Goal: Contribute content: Add original content to the website for others to see

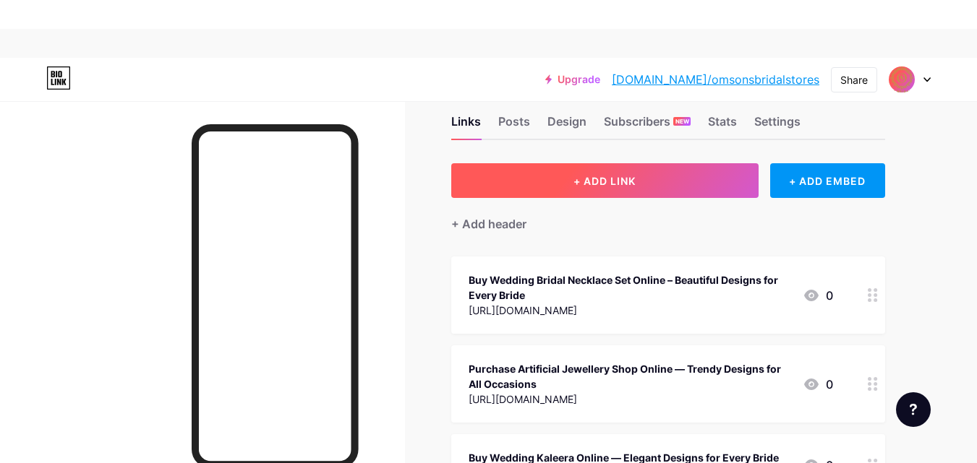
click at [648, 171] on button "+ ADD LINK" at bounding box center [604, 180] width 307 height 35
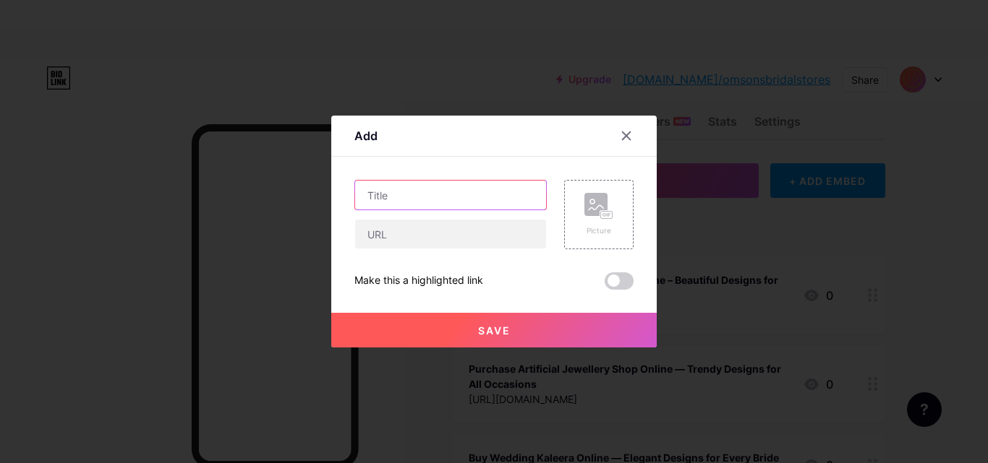
click at [412, 204] on input "text" at bounding box center [450, 195] width 191 height 29
paste input "Elegant Indian Bridal Jewelry for Your Perfect Wedding Day"
type input "Elegant Indian Bridal Jewelry for Your Perfect Wedding Day"
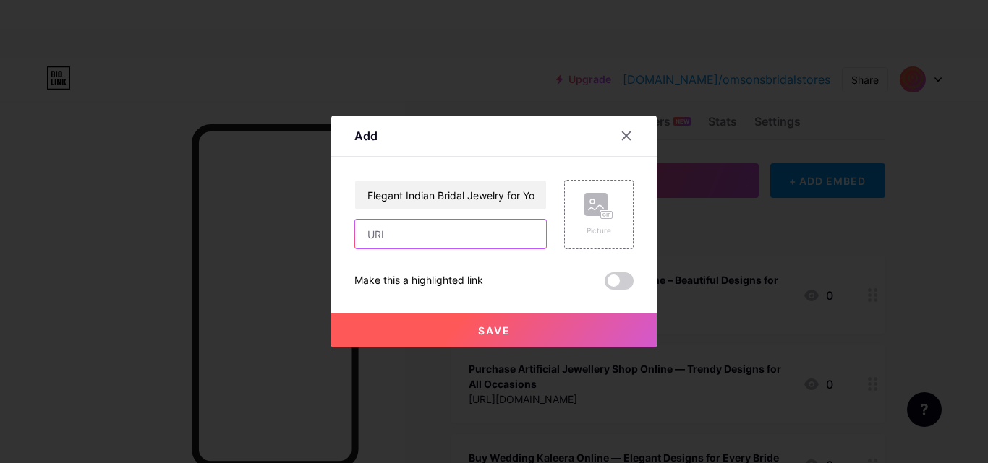
click at [385, 226] on input "text" at bounding box center [450, 234] width 191 height 29
paste input "[URL][DOMAIN_NAME]"
type input "[URL][DOMAIN_NAME]"
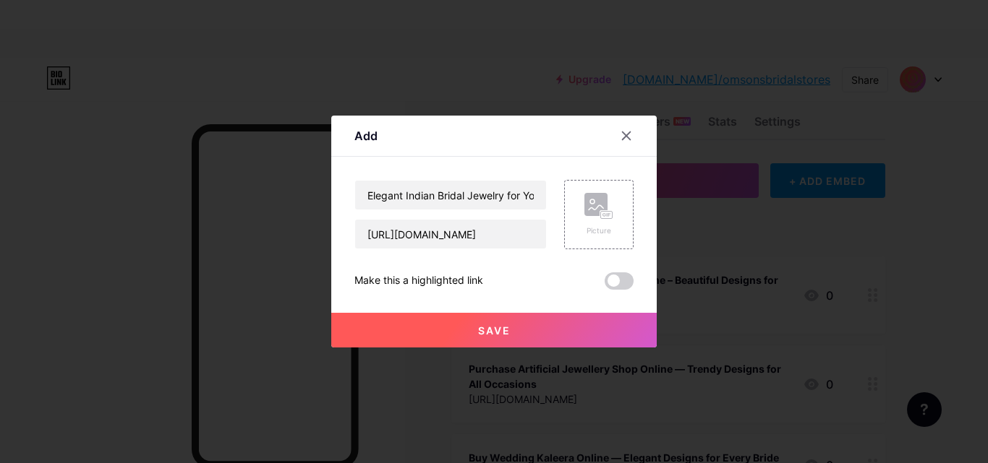
click at [496, 333] on span "Save" at bounding box center [494, 331] width 33 height 12
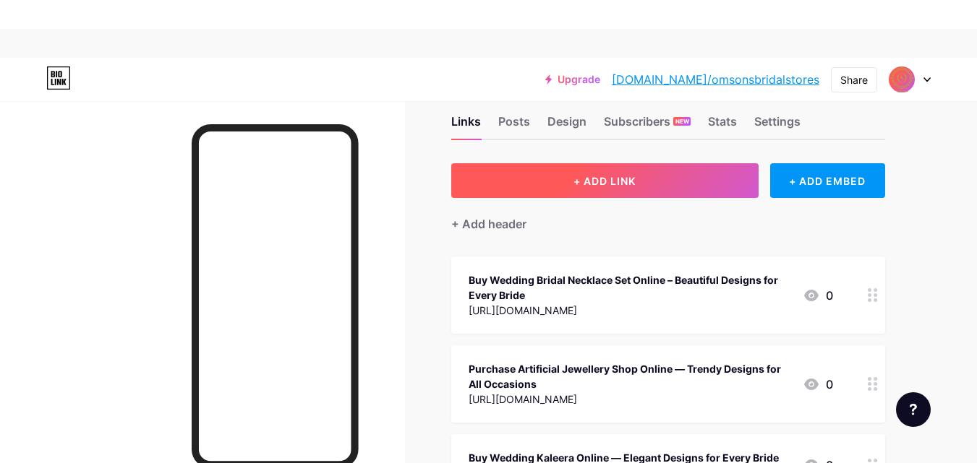
click at [685, 181] on button "+ ADD LINK" at bounding box center [604, 180] width 307 height 35
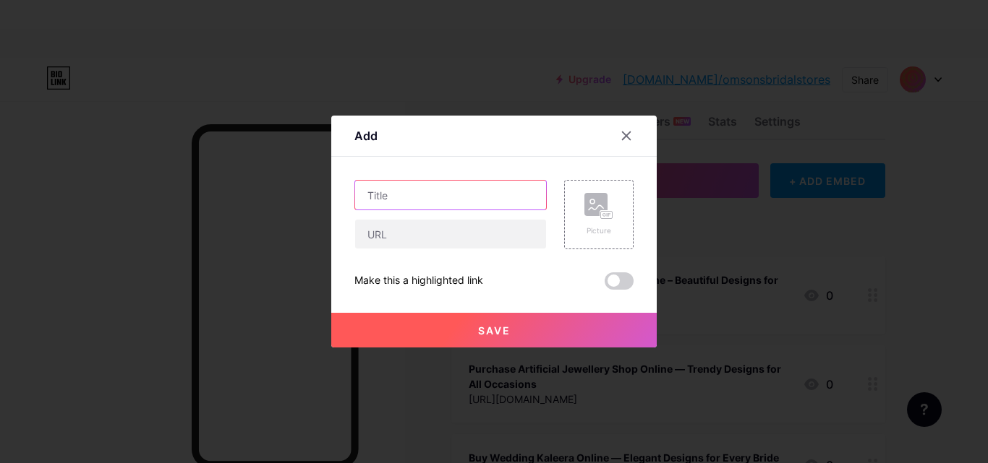
click at [393, 209] on input "text" at bounding box center [450, 195] width 191 height 29
paste input "Elegant Wedding Bridal Chuda for a Perfect Bridal Look"
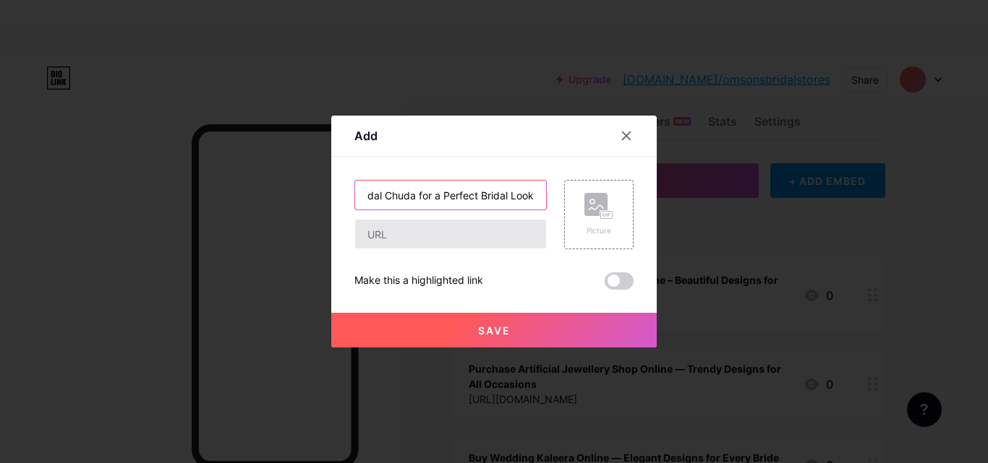
type input "Elegant Wedding Bridal Chuda for a Perfect Bridal Look"
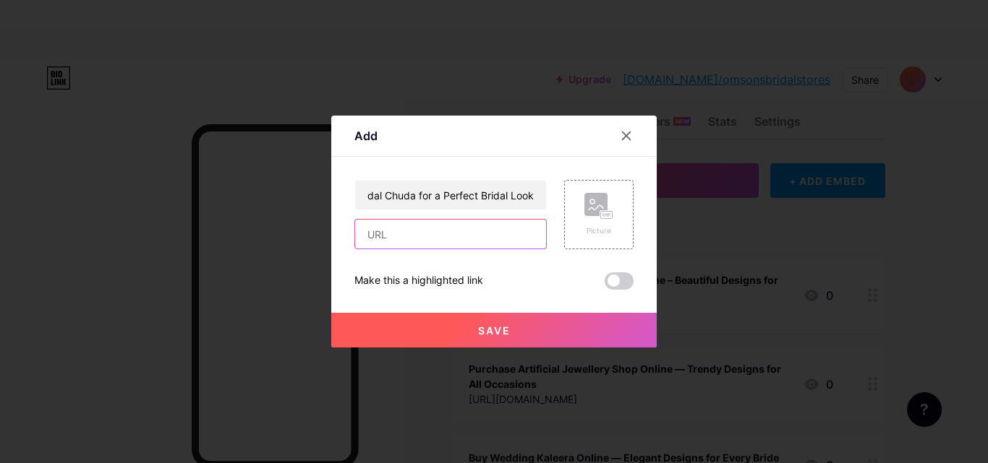
scroll to position [0, 0]
click at [396, 236] on input "text" at bounding box center [450, 234] width 191 height 29
paste input "[URL][DOMAIN_NAME]"
type input "[URL][DOMAIN_NAME]"
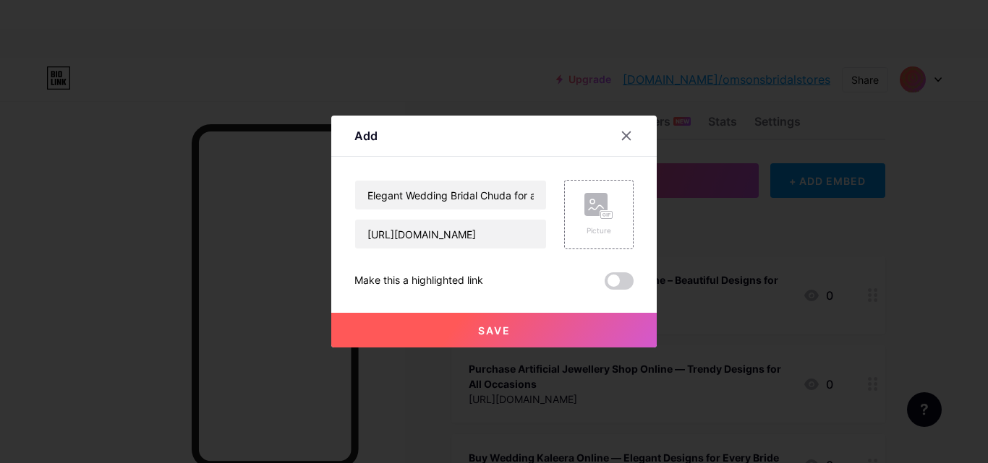
click at [524, 338] on button "Save" at bounding box center [493, 330] width 325 height 35
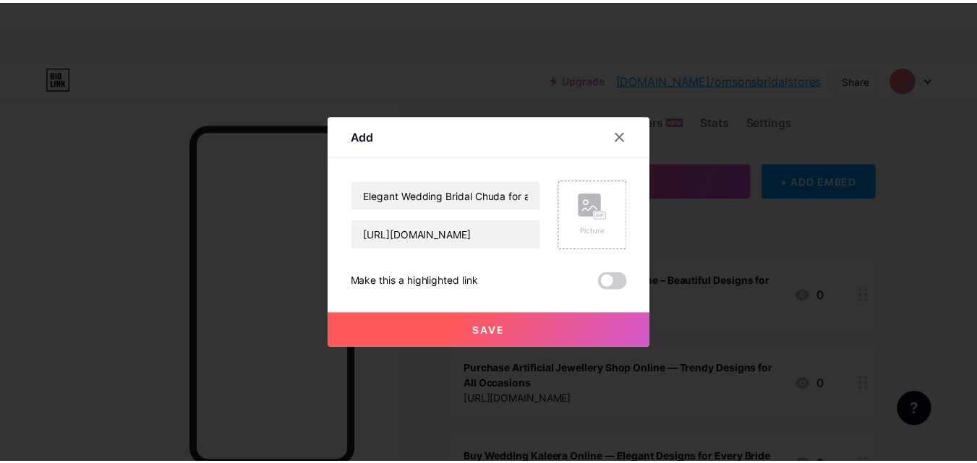
scroll to position [0, 0]
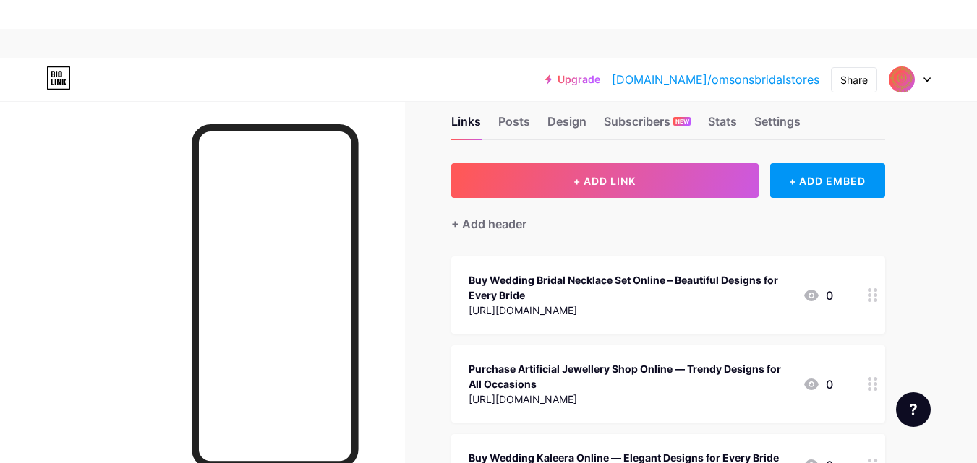
click at [723, 85] on link "[DOMAIN_NAME]/omsonsbridalstores" at bounding box center [715, 79] width 207 height 17
